Goal: Information Seeking & Learning: Learn about a topic

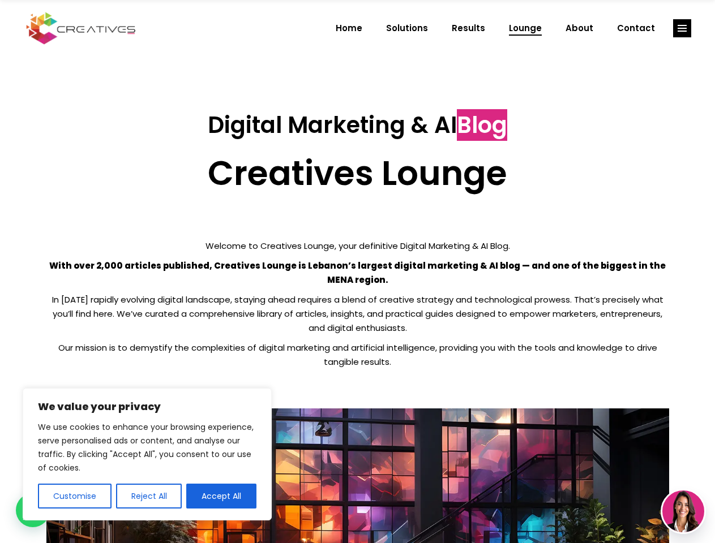
click at [357, 272] on p "With over 2,000 articles published, Creatives Lounge is Lebanon’s largest digit…" at bounding box center [357, 273] width 622 height 28
click at [74, 496] on button "Customise" at bounding box center [75, 496] width 74 height 25
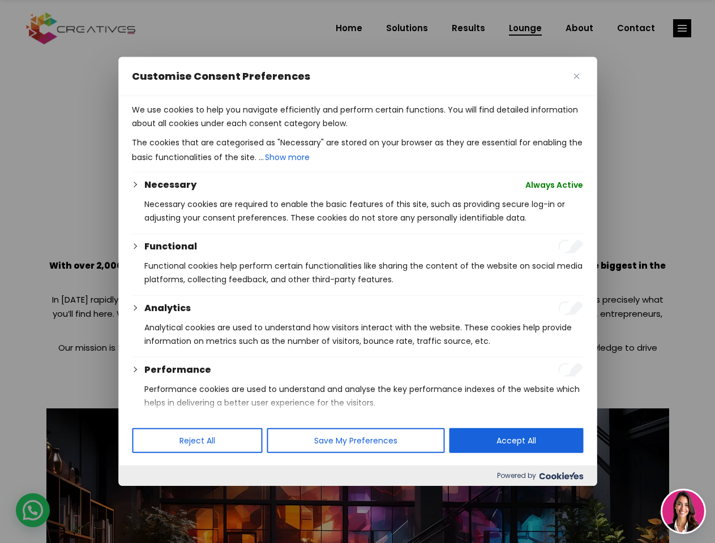
click at [148, 496] on div at bounding box center [357, 271] width 715 height 543
click at [221, 130] on p "We use cookies to help you navigate efficiently and perform certain functions. …" at bounding box center [357, 116] width 451 height 27
click at [682, 28] on div at bounding box center [357, 271] width 715 height 543
click at [683, 512] on img at bounding box center [683, 512] width 42 height 42
